Goal: Transaction & Acquisition: Purchase product/service

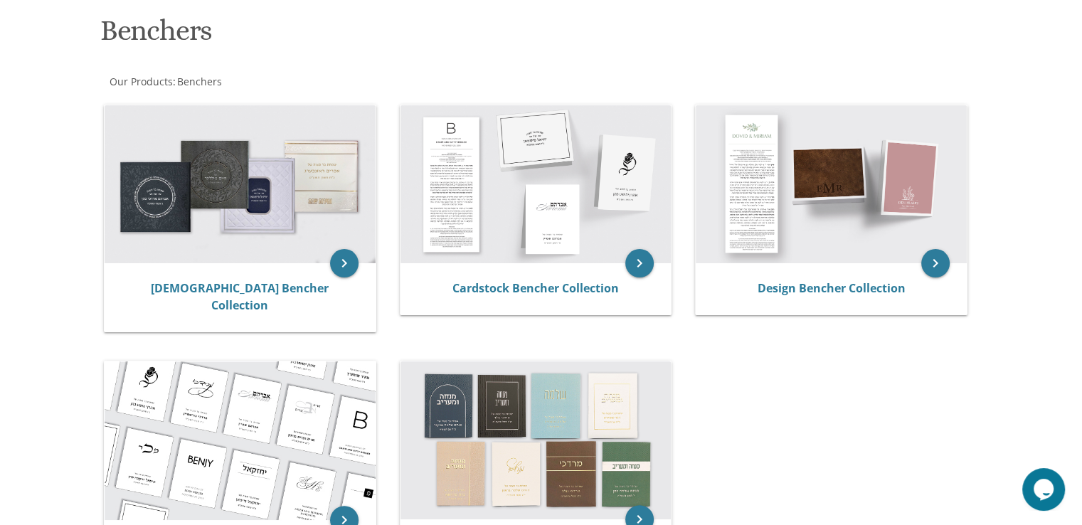
scroll to position [207, 0]
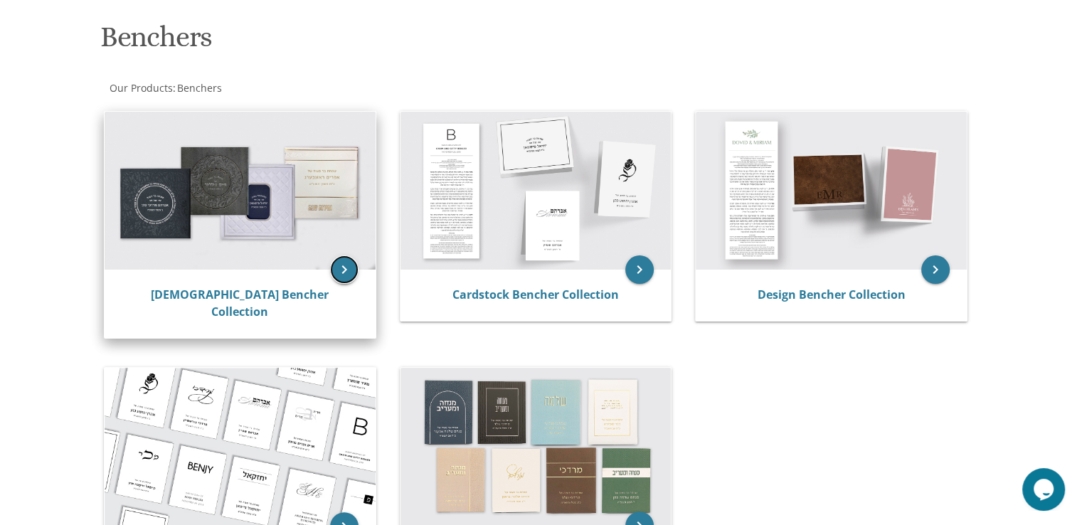
click at [342, 271] on icon "keyboard_arrow_right" at bounding box center [344, 269] width 28 height 28
click at [333, 273] on icon "keyboard_arrow_right" at bounding box center [344, 269] width 28 height 28
click at [354, 263] on icon "keyboard_arrow_right" at bounding box center [344, 269] width 28 height 28
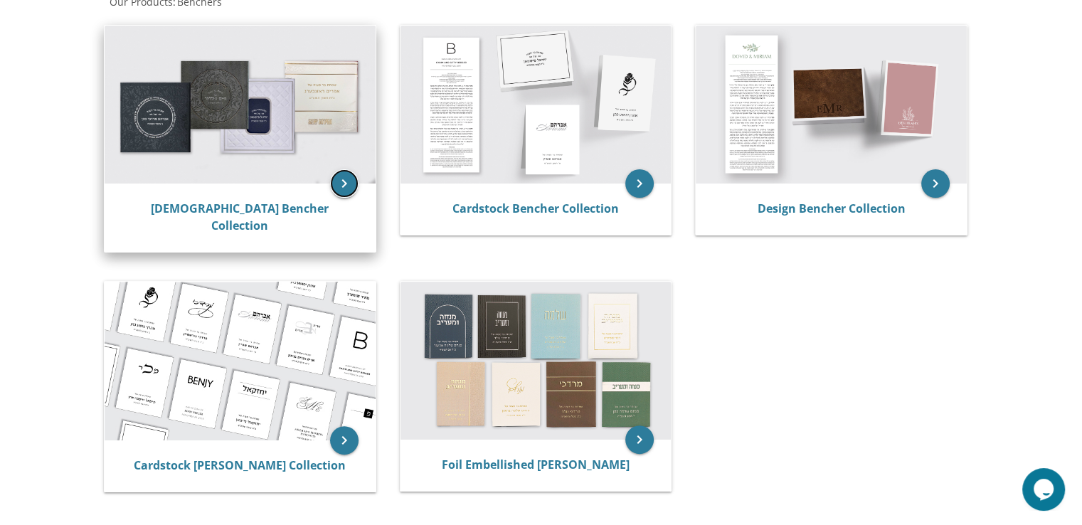
scroll to position [296, 0]
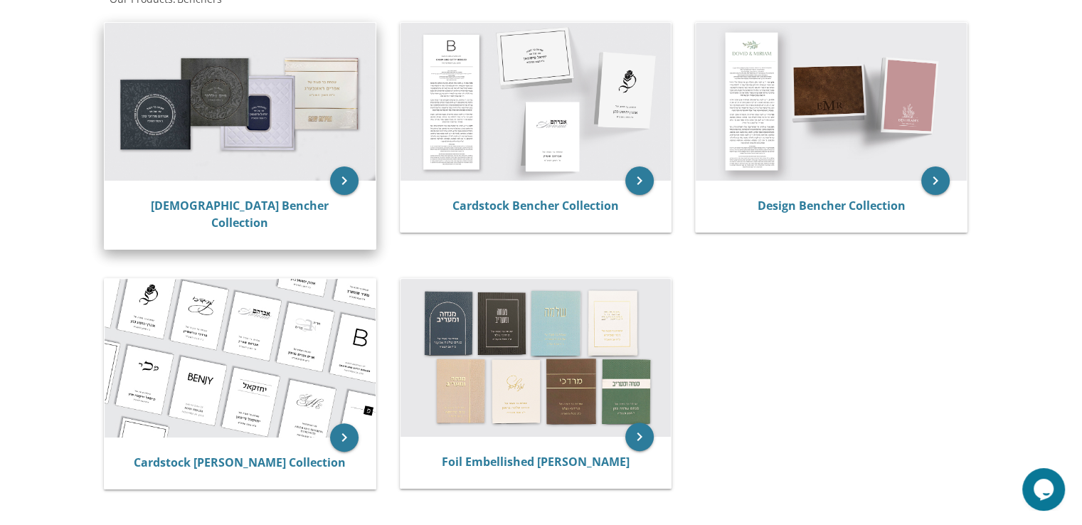
click at [230, 111] on img at bounding box center [240, 102] width 271 height 158
click at [339, 184] on icon "keyboard_arrow_right" at bounding box center [344, 181] width 28 height 28
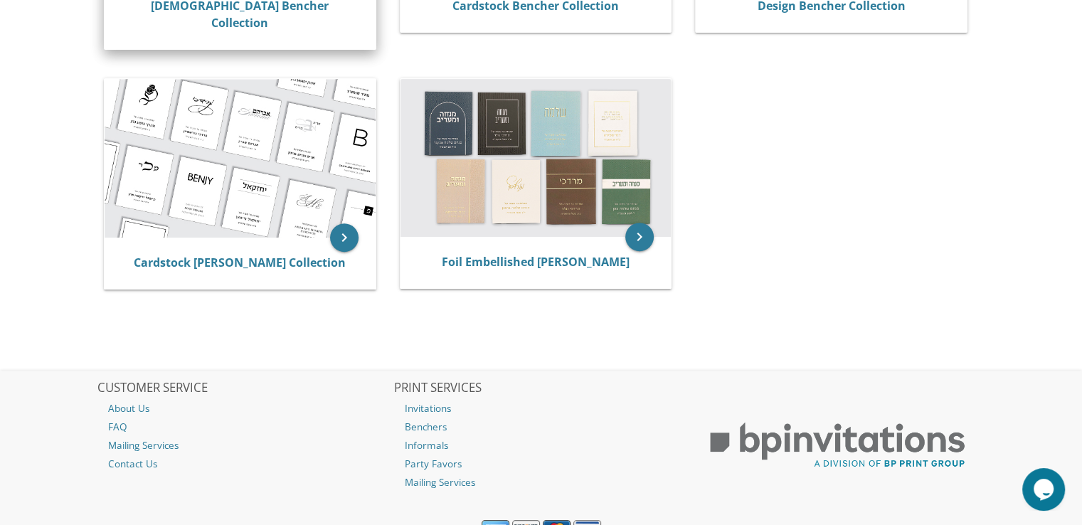
scroll to position [499, 0]
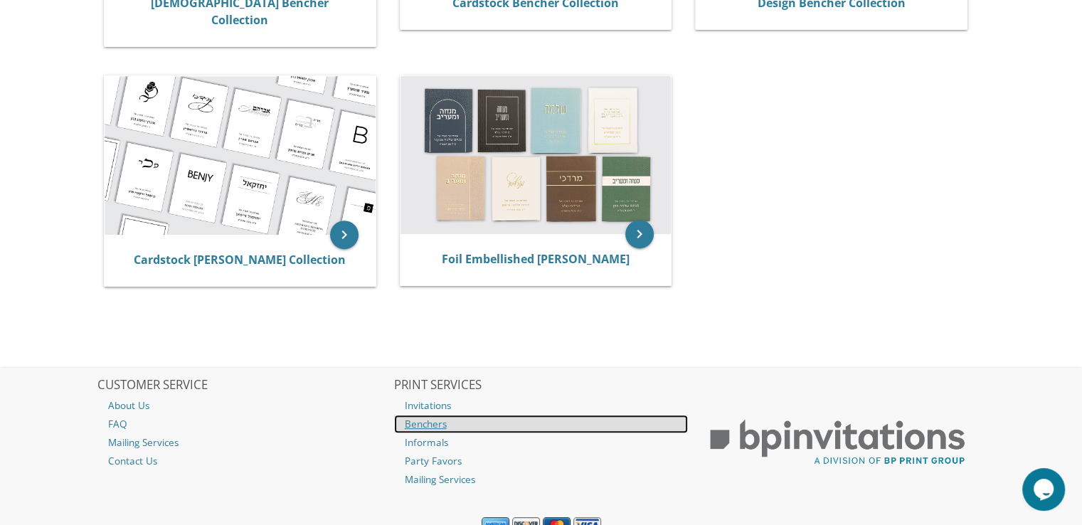
click at [434, 415] on link "Benchers" at bounding box center [541, 424] width 295 height 19
click at [421, 415] on link "Benchers" at bounding box center [541, 424] width 295 height 19
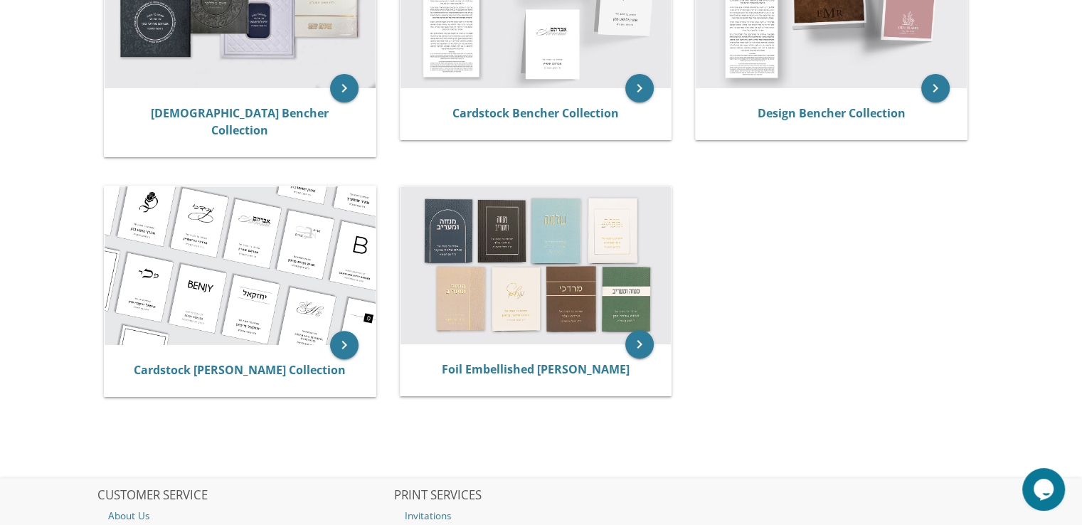
scroll to position [270, 0]
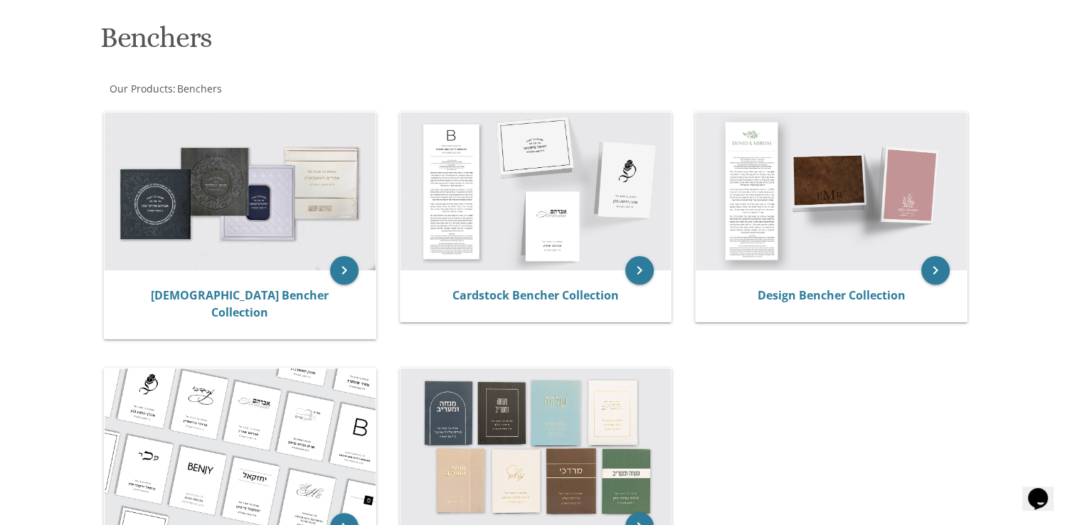
scroll to position [213, 0]
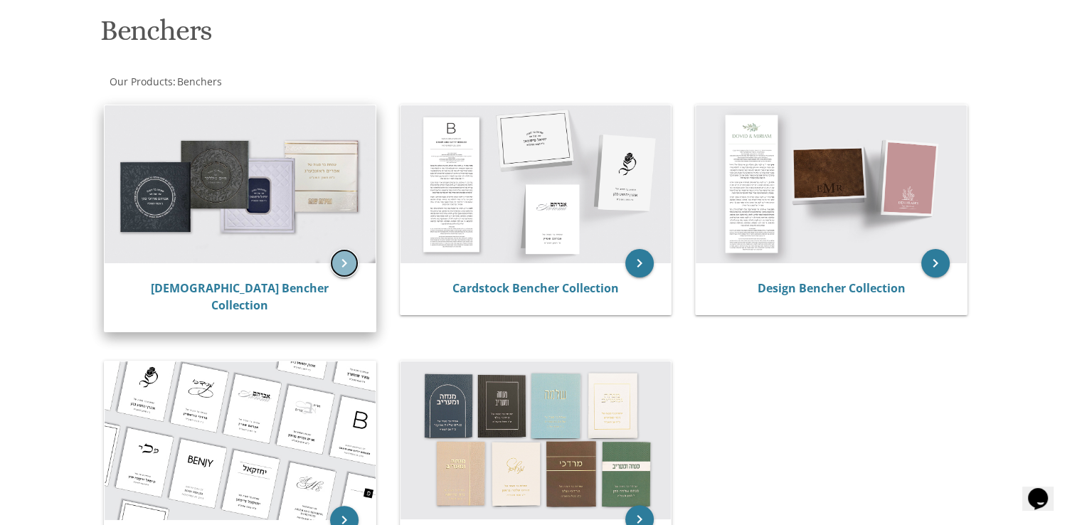
click at [349, 266] on icon "keyboard_arrow_right" at bounding box center [344, 263] width 28 height 28
click at [246, 186] on img at bounding box center [240, 184] width 271 height 158
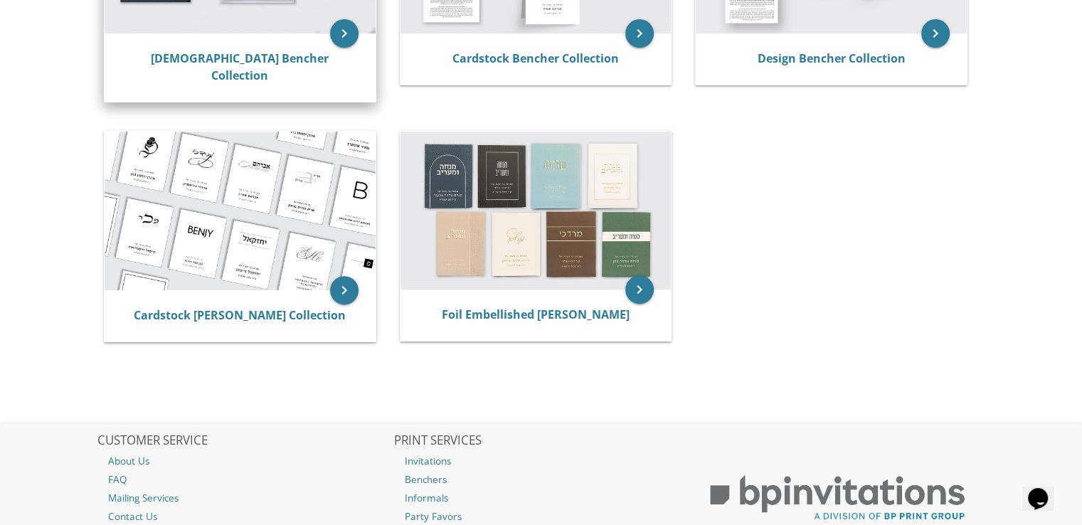
scroll to position [440, 0]
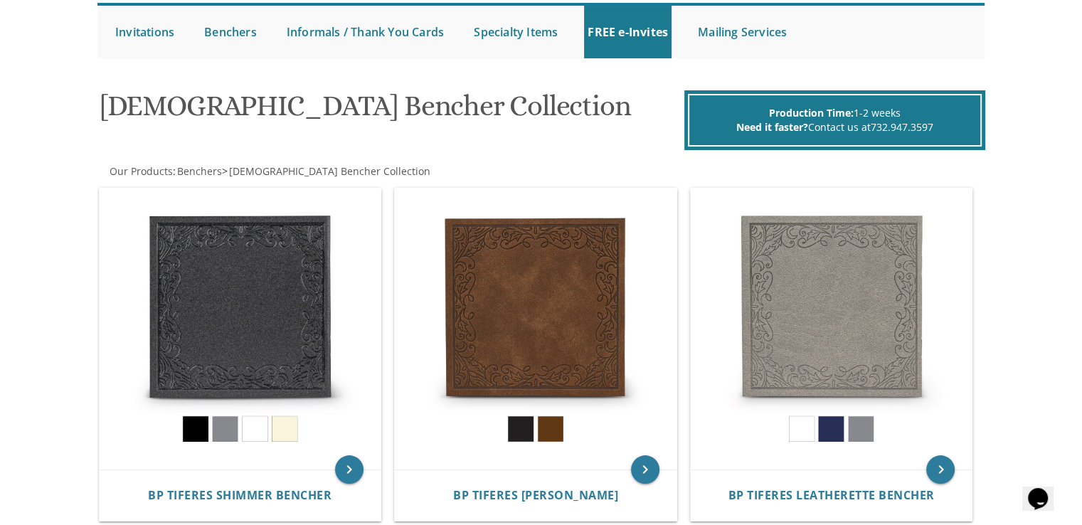
scroll to position [147, 0]
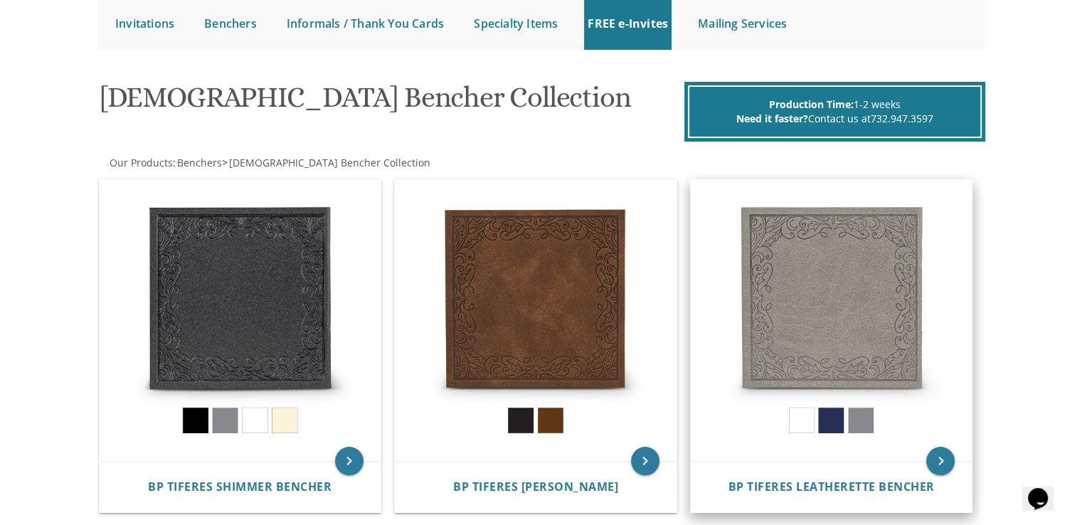
click at [832, 424] on img at bounding box center [832, 321] width 282 height 282
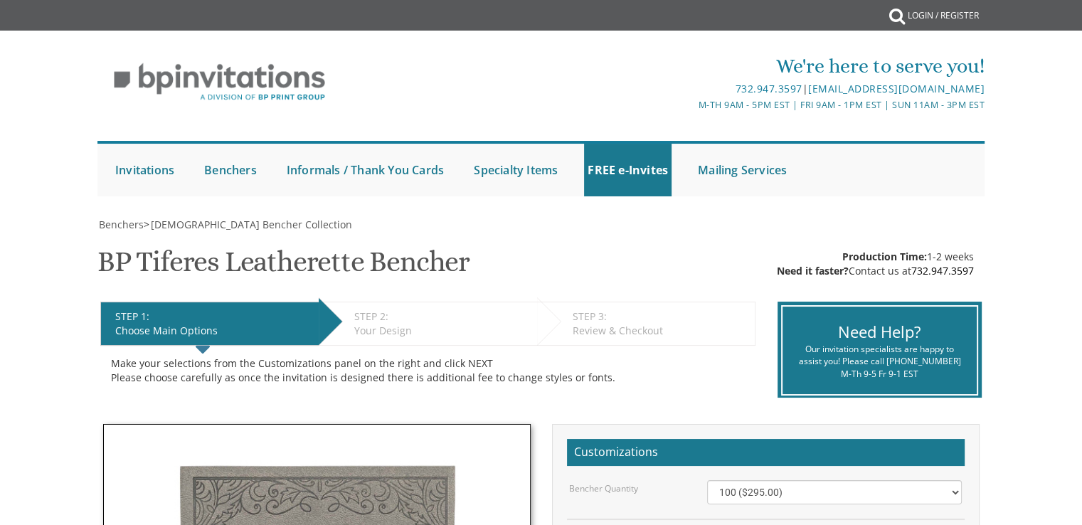
scroll to position [7, 0]
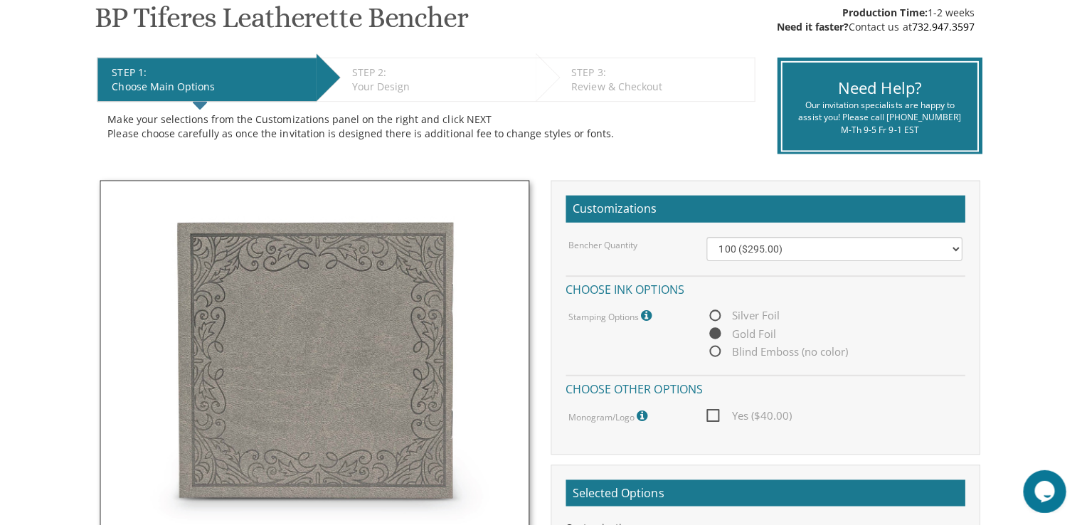
scroll to position [236, 0]
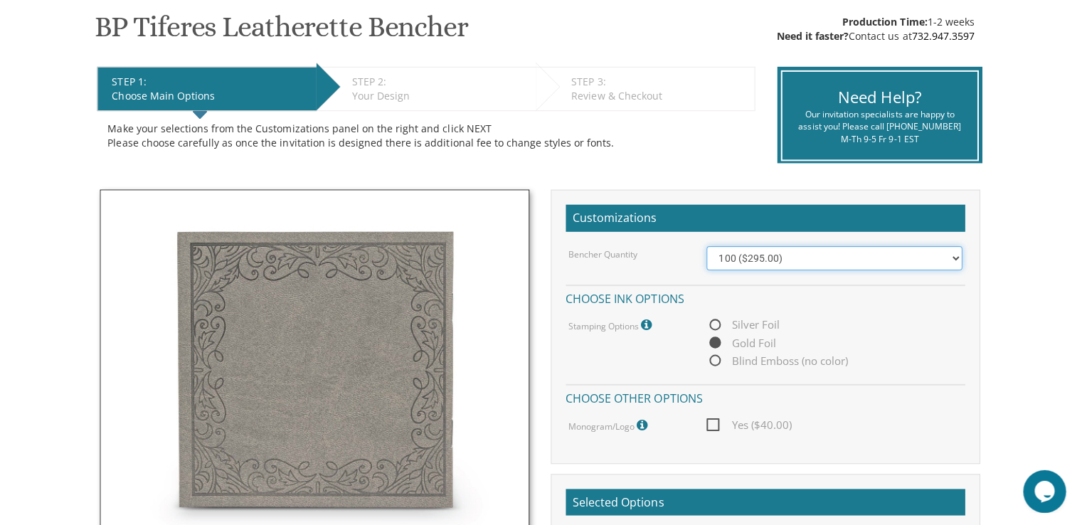
click at [939, 256] on select "100 ($295.00) 200 ($590.00) 300 ($885.00) 400 ($1,180.00) 500 ($1,475.00)" at bounding box center [834, 257] width 255 height 24
click at [1035, 359] on body "My Cart {{shoppingcart.totalQuantityDisplay}} Total: {{shoppingcart.subtotal}} …" at bounding box center [541, 451] width 1082 height 1375
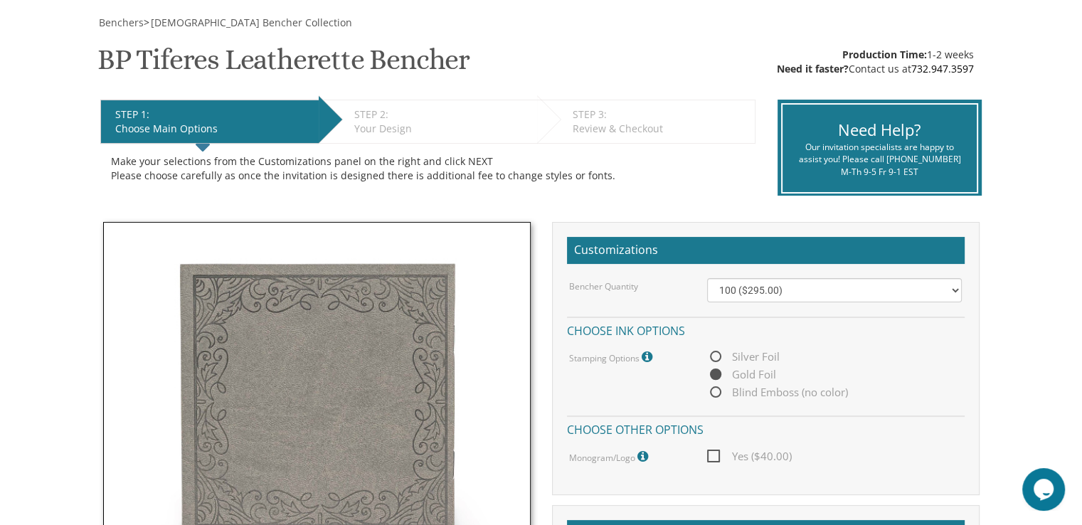
scroll to position [179, 0]
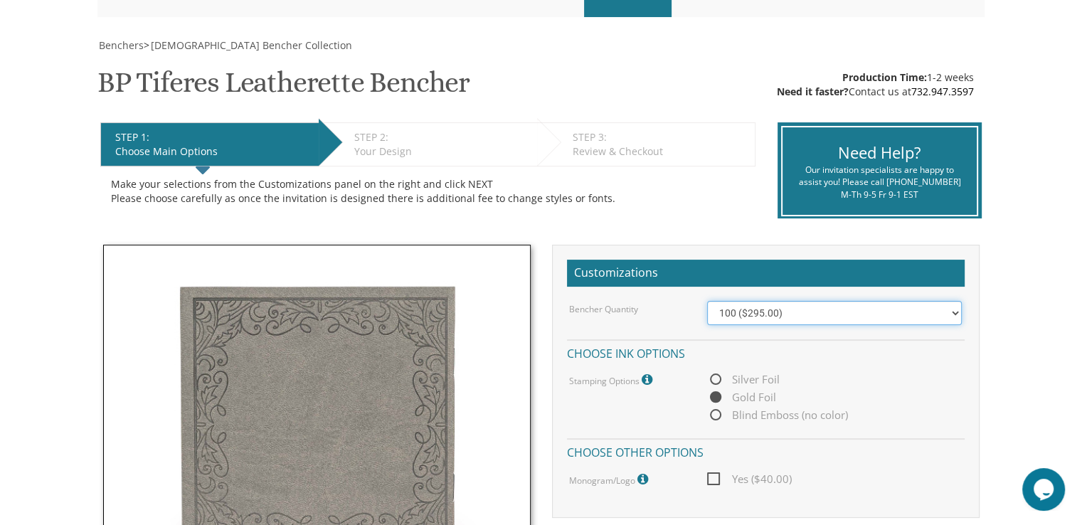
click at [904, 317] on select "100 ($295.00) 200 ($590.00) 300 ($885.00) 400 ($1,180.00) 500 ($1,475.00)" at bounding box center [834, 313] width 255 height 24
click at [1028, 285] on body "My Cart {{shoppingcart.totalQuantityDisplay}} Total: {{shoppingcart.subtotal}} …" at bounding box center [541, 508] width 1082 height 1375
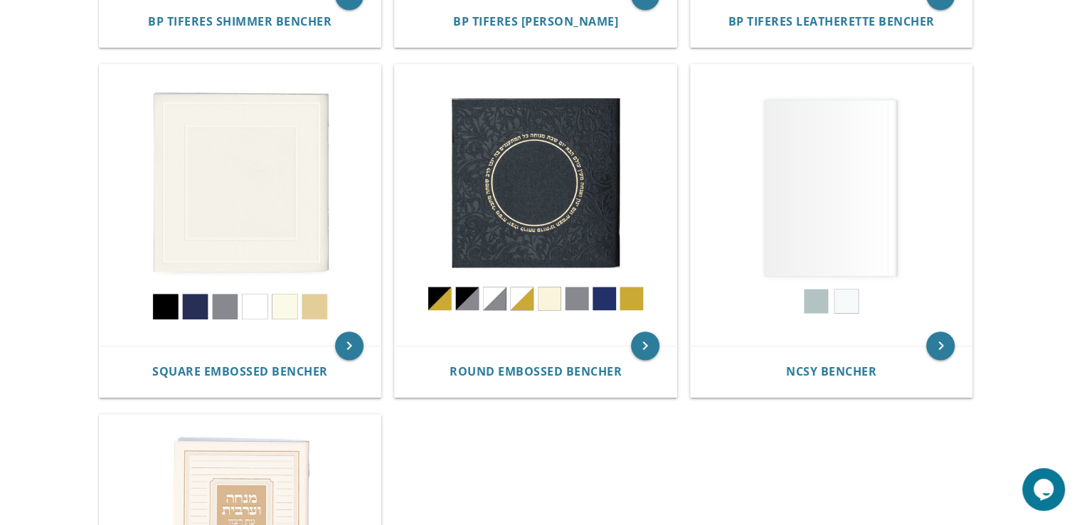
scroll to position [612, 0]
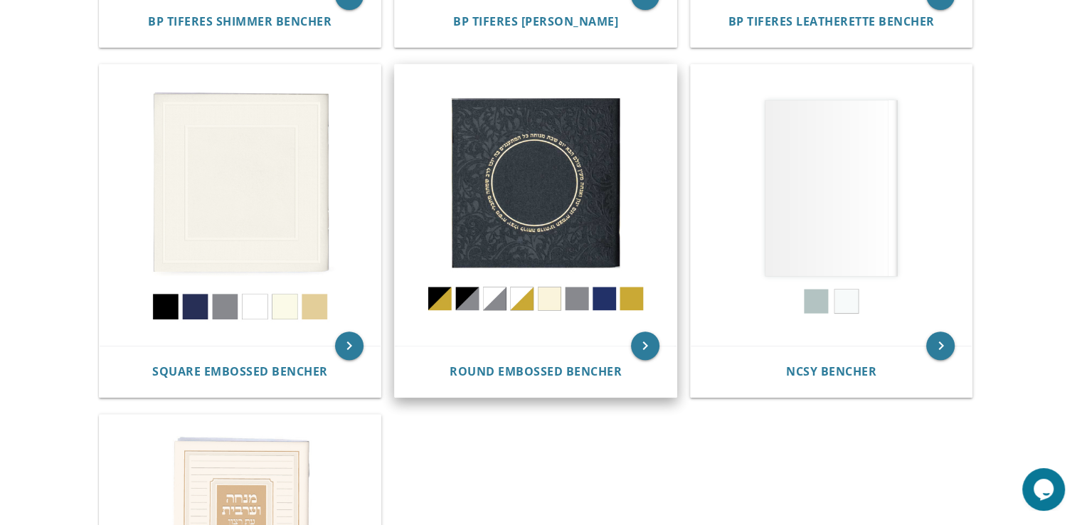
click at [559, 176] on img at bounding box center [536, 206] width 282 height 282
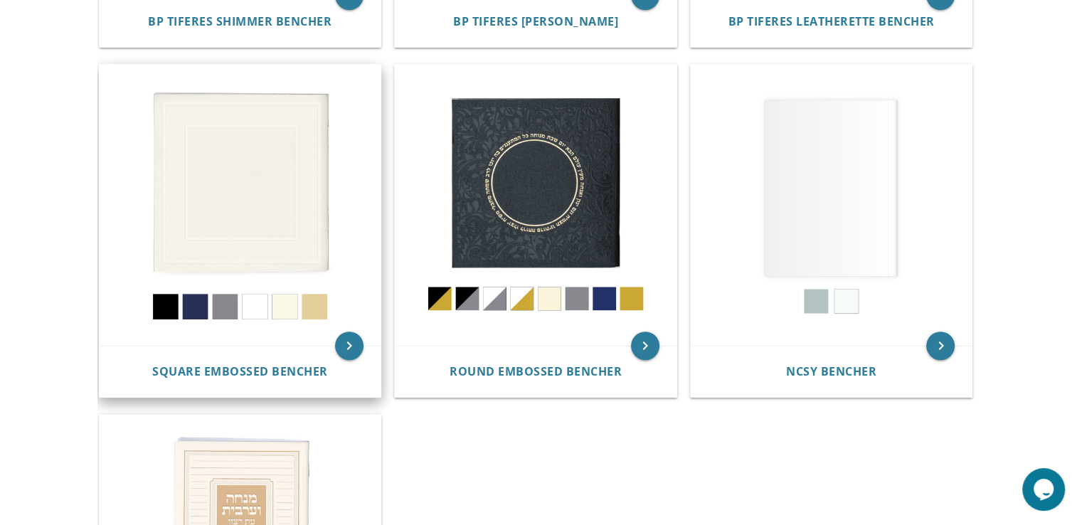
click at [293, 235] on img at bounding box center [241, 206] width 282 height 282
